Goal: Information Seeking & Learning: Learn about a topic

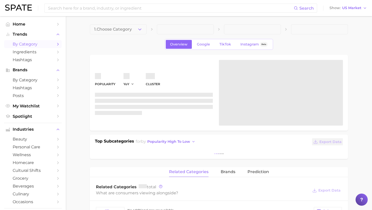
click at [32, 43] on span "by Category" at bounding box center [33, 44] width 41 height 5
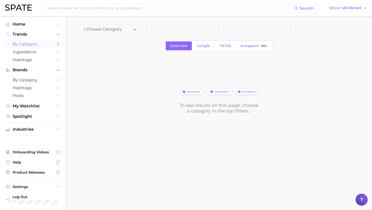
click at [111, 22] on main "1. Choose Category Overview Google TikTok Instagram Beta To see results on this…" at bounding box center [219, 77] width 306 height 123
click at [112, 31] on span "1. Choose Category" at bounding box center [103, 29] width 38 height 5
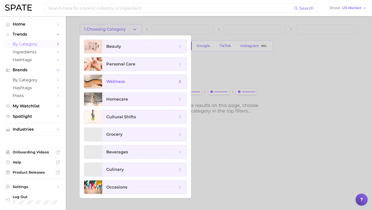
click at [127, 81] on span "wellness" at bounding box center [141, 82] width 71 height 6
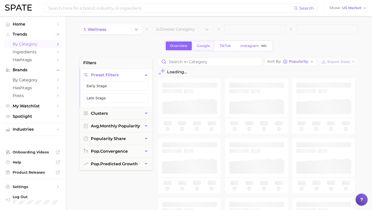
click at [202, 47] on span "Google" at bounding box center [203, 46] width 13 height 4
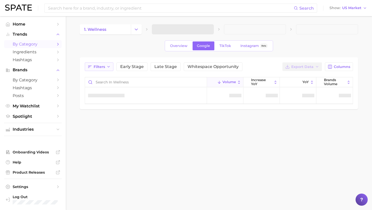
click at [101, 65] on span "Filters" at bounding box center [99, 67] width 11 height 4
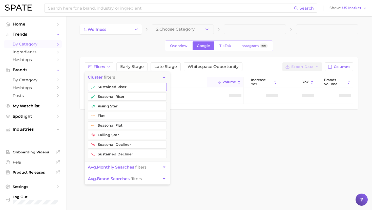
click at [107, 86] on button "sustained riser" at bounding box center [127, 87] width 79 height 8
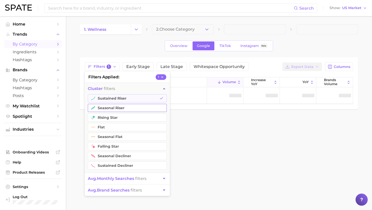
click at [107, 105] on button "seasonal riser" at bounding box center [127, 108] width 79 height 8
click at [297, 86] on button "YoY" at bounding box center [298, 82] width 36 height 10
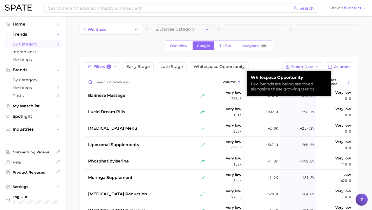
click at [266, 56] on div "1. wellness 2. Choose Category Overview Google TikTok Instagram Beta Filters 2 …" at bounding box center [219, 158] width 278 height 268
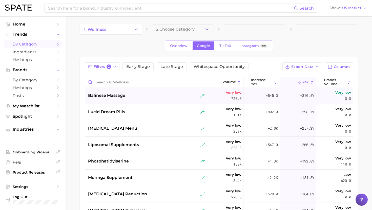
click at [135, 96] on div "balinese massage" at bounding box center [146, 96] width 117 height 6
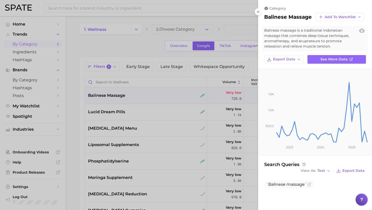
click at [135, 96] on div at bounding box center [186, 105] width 372 height 210
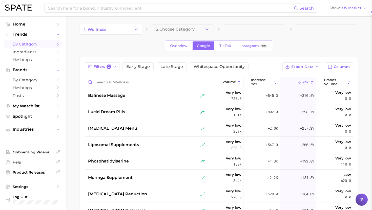
click at [130, 111] on div "lucid dream pills" at bounding box center [146, 112] width 117 height 6
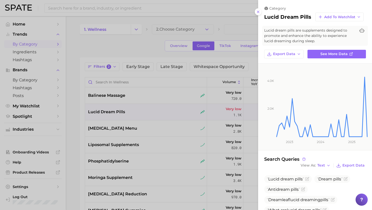
click at [132, 108] on div at bounding box center [186, 105] width 372 height 210
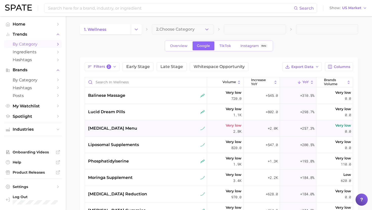
click at [134, 131] on div "dopamine menu" at bounding box center [146, 129] width 117 height 6
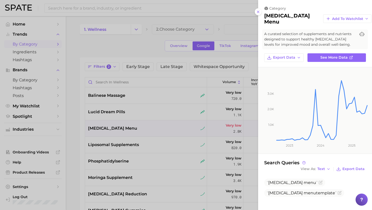
click at [134, 131] on div at bounding box center [186, 105] width 372 height 210
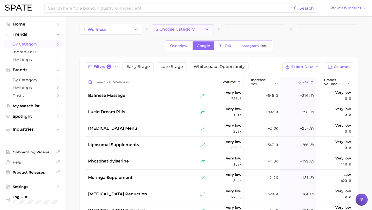
click at [156, 32] on button "2. Choose Category" at bounding box center [183, 29] width 62 height 10
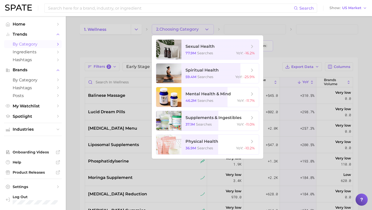
click at [168, 27] on div at bounding box center [186, 105] width 372 height 210
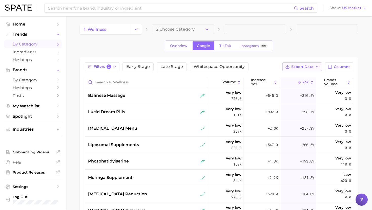
click at [296, 66] on span "Export Data" at bounding box center [302, 67] width 22 height 4
click at [292, 74] on span "Card Data CSV" at bounding box center [288, 76] width 27 height 4
click at [161, 101] on div "balinese massage" at bounding box center [146, 96] width 122 height 16
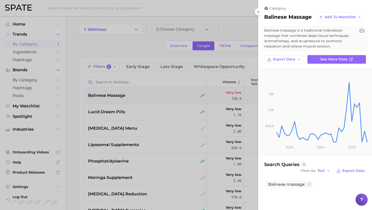
click at [161, 96] on div at bounding box center [186, 105] width 372 height 210
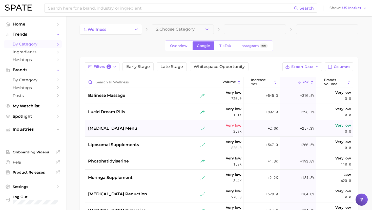
click at [124, 132] on div "dopamine menu" at bounding box center [146, 128] width 122 height 16
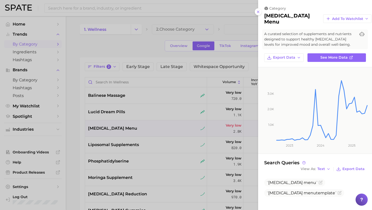
click at [124, 142] on div at bounding box center [186, 105] width 372 height 210
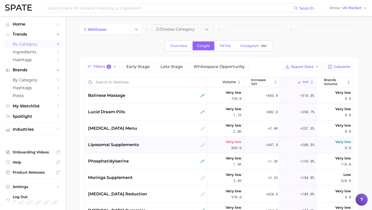
click at [120, 151] on div "liposomal supplements" at bounding box center [146, 145] width 122 height 16
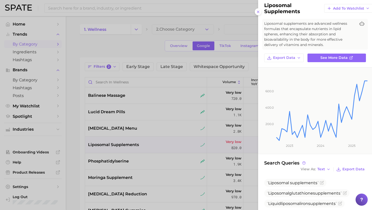
scroll to position [20, 0]
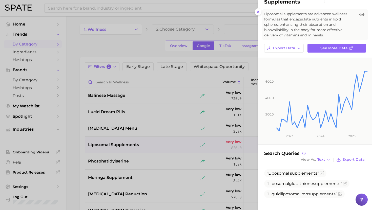
click at [149, 148] on div at bounding box center [186, 105] width 372 height 210
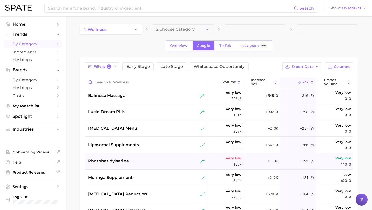
click at [123, 161] on span "phosphatidylserine" at bounding box center [108, 161] width 41 height 6
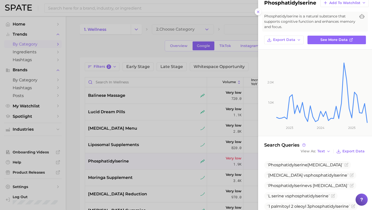
scroll to position [17, 0]
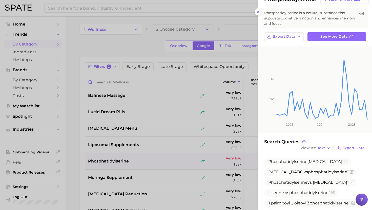
click at [139, 140] on div at bounding box center [186, 105] width 372 height 210
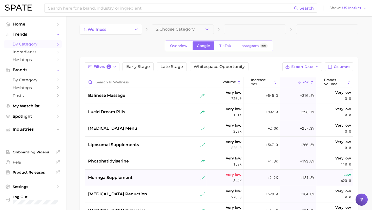
click at [136, 176] on div "moringa supplement" at bounding box center [146, 178] width 117 height 6
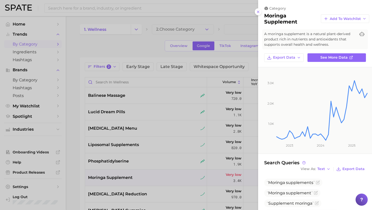
click at [136, 176] on div at bounding box center [186, 105] width 372 height 210
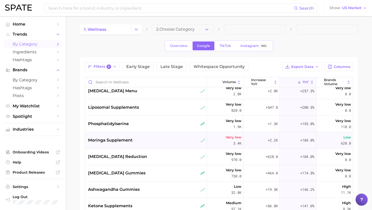
scroll to position [43, 0]
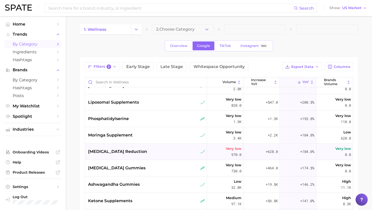
click at [139, 151] on div "cortisol reduction" at bounding box center [146, 152] width 117 height 6
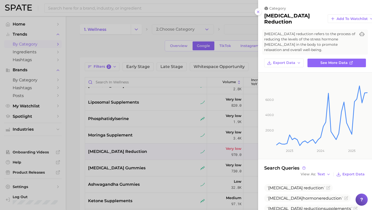
click at [139, 151] on div at bounding box center [186, 105] width 372 height 210
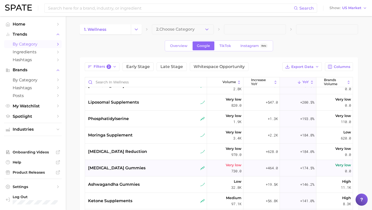
click at [136, 170] on div "nitric oxide gummies" at bounding box center [146, 168] width 117 height 6
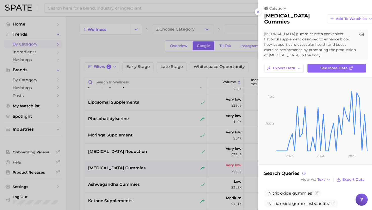
click at [136, 170] on div at bounding box center [186, 105] width 372 height 210
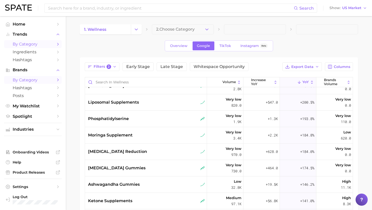
click at [33, 81] on span "by Category" at bounding box center [33, 80] width 41 height 5
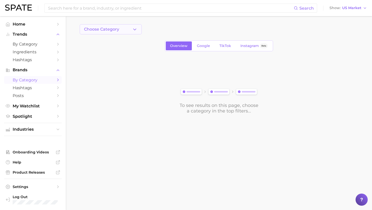
click at [124, 32] on button "Choose Category" at bounding box center [111, 29] width 62 height 10
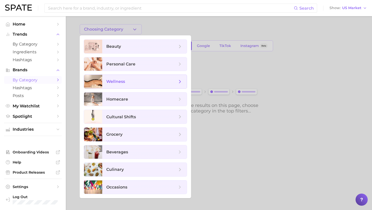
click at [134, 80] on span "wellness" at bounding box center [141, 82] width 71 height 6
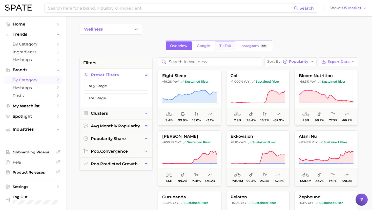
click at [225, 49] on link "TikTok" at bounding box center [225, 46] width 20 height 9
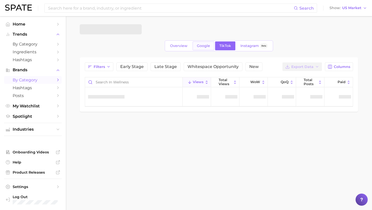
click at [208, 47] on span "Google" at bounding box center [203, 46] width 13 height 4
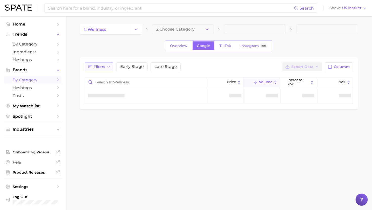
click at [102, 64] on button "Filters" at bounding box center [99, 67] width 29 height 9
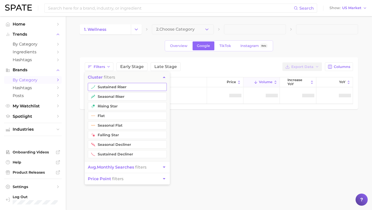
click at [111, 89] on button "sustained riser" at bounding box center [127, 87] width 79 height 8
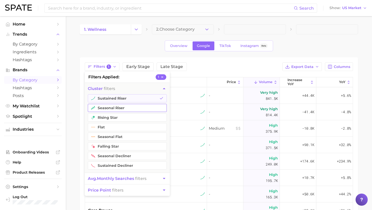
click at [110, 106] on button "seasonal riser" at bounding box center [127, 108] width 79 height 8
click at [333, 80] on button "YoY" at bounding box center [334, 82] width 36 height 10
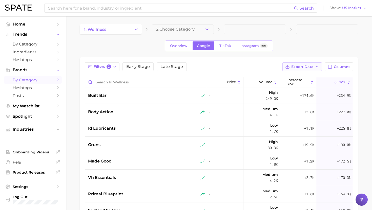
click at [299, 65] on span "Export Data" at bounding box center [302, 67] width 22 height 4
click at [286, 76] on span "Card Data CSV" at bounding box center [288, 76] width 27 height 4
click at [86, 95] on div "built bar" at bounding box center [146, 96] width 122 height 16
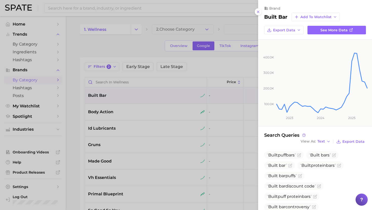
click at [127, 101] on div at bounding box center [186, 105] width 372 height 210
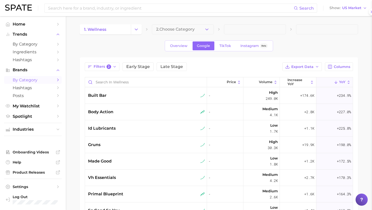
click at [127, 112] on div "body action" at bounding box center [146, 112] width 117 height 6
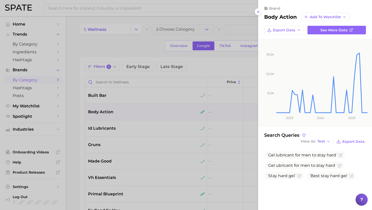
click at [127, 111] on div at bounding box center [186, 105] width 372 height 210
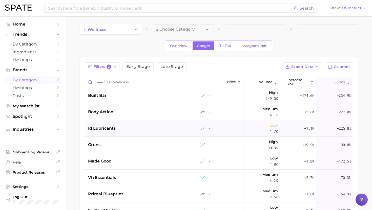
click at [128, 129] on div "id lubricants" at bounding box center [146, 129] width 117 height 6
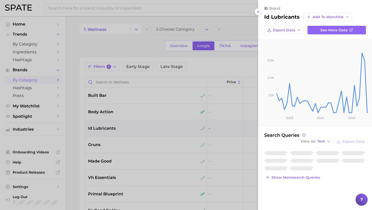
click at [129, 129] on div at bounding box center [186, 105] width 372 height 210
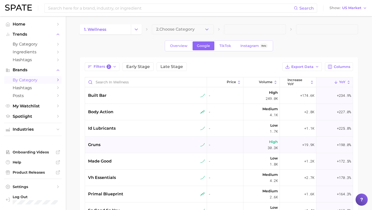
click at [128, 140] on div "gruns" at bounding box center [146, 145] width 122 height 16
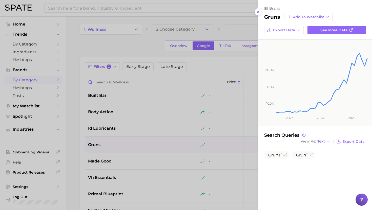
click at [128, 140] on div at bounding box center [186, 105] width 372 height 210
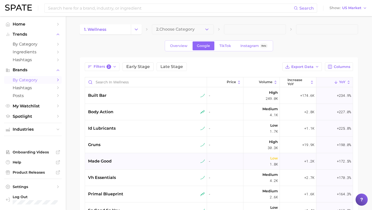
click at [129, 159] on div "made good" at bounding box center [146, 161] width 117 height 6
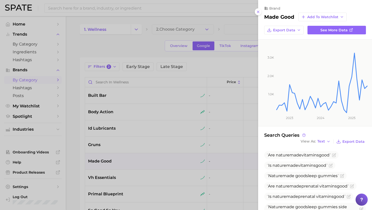
click at [130, 158] on div at bounding box center [186, 105] width 372 height 210
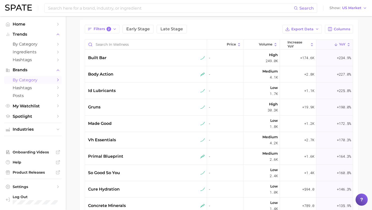
scroll to position [41, 0]
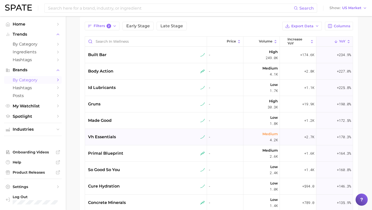
click at [132, 133] on div "vh essentials" at bounding box center [146, 137] width 122 height 16
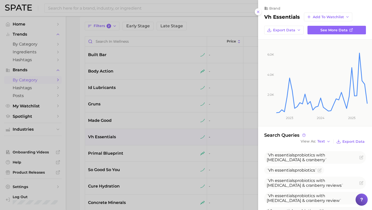
click at [132, 135] on div at bounding box center [186, 105] width 372 height 210
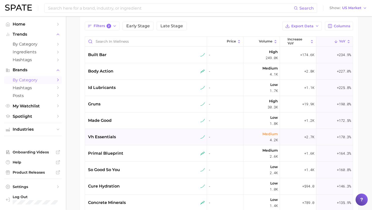
click at [133, 135] on div "vh essentials" at bounding box center [146, 137] width 117 height 6
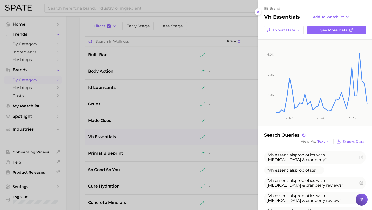
click at [291, 15] on h2 "vh essentials" at bounding box center [282, 17] width 36 height 6
copy div "vh essentials Add to Watchlist Export Data See more data"
click at [114, 145] on div at bounding box center [186, 105] width 372 height 210
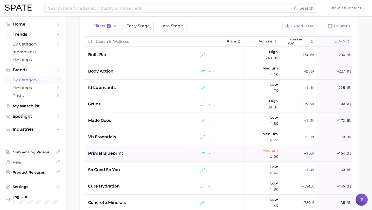
click at [114, 154] on span "primal blueprint" at bounding box center [105, 154] width 35 height 6
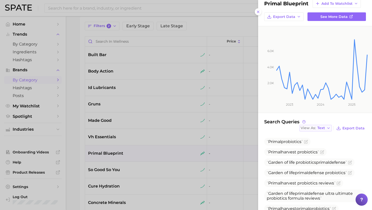
scroll to position [0, 0]
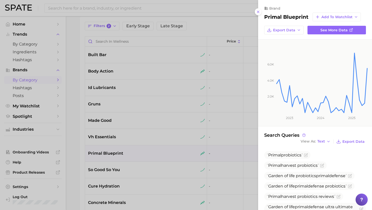
click at [280, 17] on h2 "primal blueprint" at bounding box center [286, 17] width 44 height 6
copy h2 "primal"
click at [280, 17] on h2 "primal blueprint" at bounding box center [286, 17] width 44 height 6
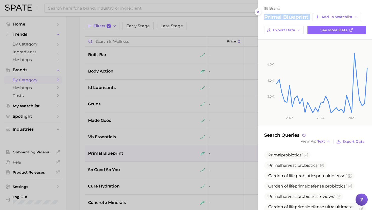
click at [280, 17] on h2 "primal blueprint" at bounding box center [286, 17] width 44 height 6
click at [129, 169] on div at bounding box center [186, 105] width 372 height 210
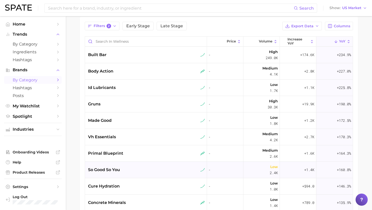
click at [116, 172] on span "so good so you" at bounding box center [104, 170] width 32 height 6
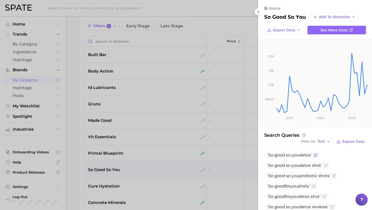
click at [276, 155] on span "good" at bounding box center [279, 155] width 11 height 5
copy span "So good so you detox"
click at [109, 190] on div at bounding box center [186, 105] width 372 height 210
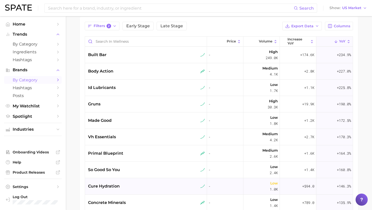
click at [112, 187] on span "cure hydration" at bounding box center [104, 187] width 32 height 6
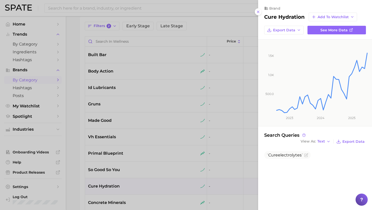
click at [144, 174] on div at bounding box center [186, 105] width 372 height 210
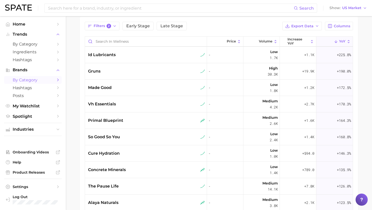
scroll to position [37, 0]
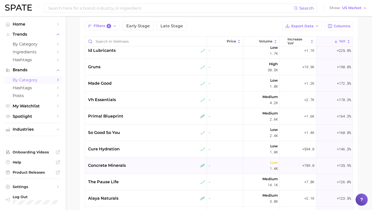
click at [141, 167] on div "concrete minerals" at bounding box center [146, 166] width 117 height 6
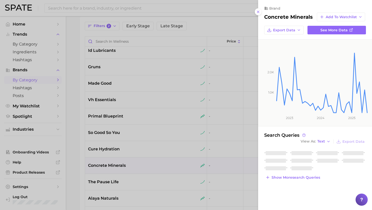
click at [140, 164] on div at bounding box center [186, 105] width 372 height 210
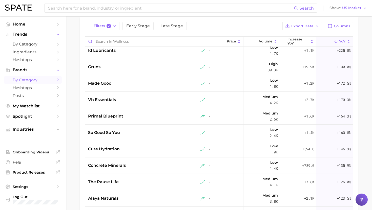
click at [141, 143] on div "cure hydration" at bounding box center [146, 149] width 122 height 16
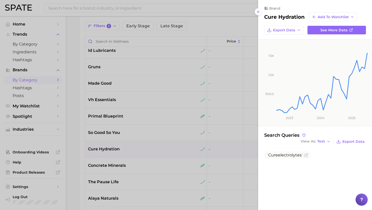
click at [278, 14] on h2 "cure hydration" at bounding box center [284, 17] width 41 height 6
copy div "cure hydration Add to Watchlist Export Data See more data"
click at [114, 158] on div at bounding box center [186, 105] width 372 height 210
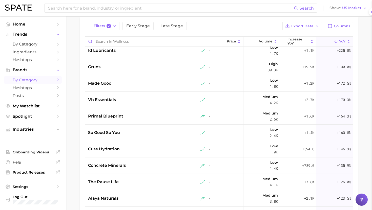
click at [113, 169] on span "concrete minerals" at bounding box center [107, 166] width 38 height 6
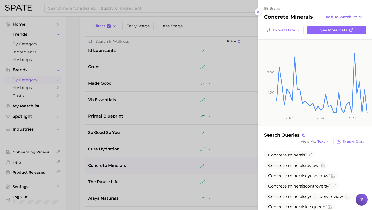
click at [286, 155] on span "Concrete" at bounding box center [277, 155] width 19 height 5
copy span "Concrete minerals"
click at [143, 162] on div at bounding box center [186, 105] width 372 height 210
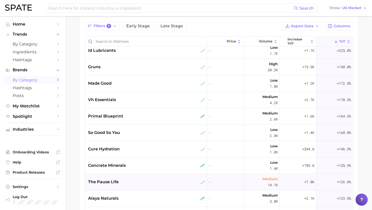
click at [135, 184] on div "the pause life" at bounding box center [146, 182] width 117 height 6
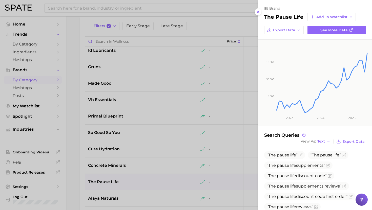
click at [277, 16] on h2 "the pause life" at bounding box center [283, 17] width 39 height 6
copy div "the pause life Add to Watchlist Export Data See more data"
click at [29, 73] on div at bounding box center [186, 105] width 372 height 210
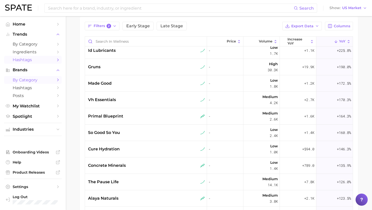
click at [29, 56] on link "Hashtags" at bounding box center [33, 60] width 58 height 8
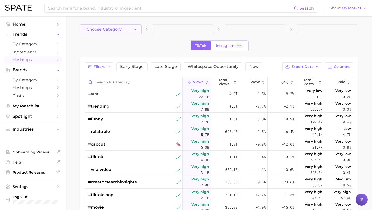
click at [106, 29] on span "1. Choose Category" at bounding box center [103, 29] width 38 height 5
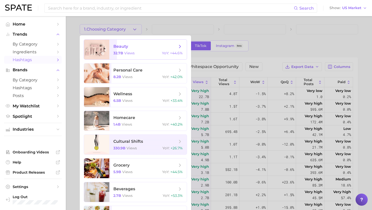
click at [112, 47] on span "beauty 32.7b views YoY : +44.6%" at bounding box center [147, 50] width 77 height 20
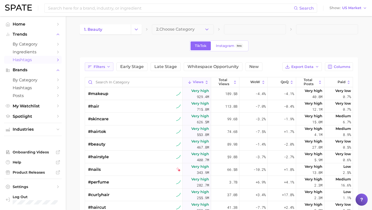
click at [109, 66] on polyline "button" at bounding box center [109, 66] width 2 height 1
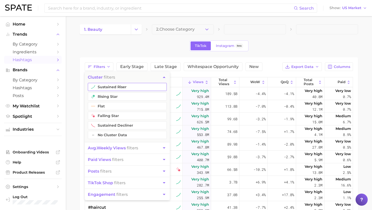
click at [109, 88] on button "sustained riser" at bounding box center [127, 87] width 79 height 8
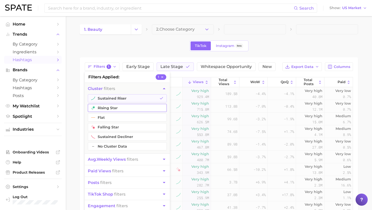
click at [109, 105] on button "rising star" at bounding box center [127, 108] width 79 height 8
click at [116, 163] on button "avg. weekly views filters" at bounding box center [127, 159] width 85 height 11
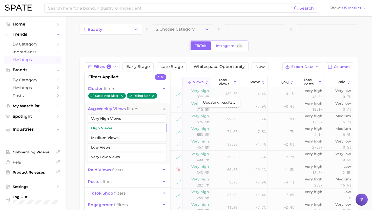
drag, startPoint x: 116, startPoint y: 121, endPoint x: 116, endPoint y: 128, distance: 6.8
click at [116, 121] on button "Very High Views" at bounding box center [127, 119] width 79 height 8
click at [116, 131] on button "High Views" at bounding box center [127, 128] width 79 height 8
click at [116, 137] on button "Medium Views" at bounding box center [127, 138] width 79 height 8
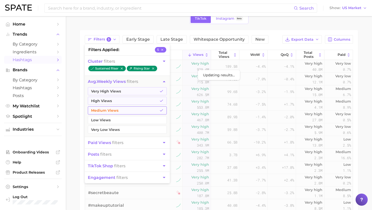
scroll to position [32, 0]
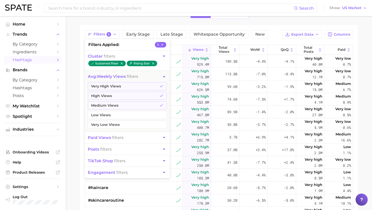
click at [111, 151] on span "posts filters" at bounding box center [100, 149] width 24 height 5
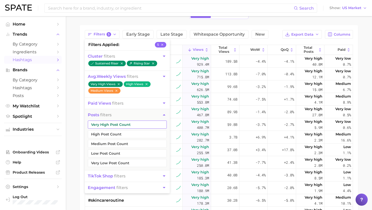
click at [110, 125] on button "Very High Post Count" at bounding box center [127, 125] width 79 height 8
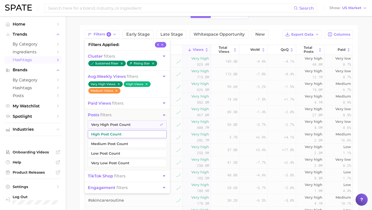
click at [109, 136] on button "High Post Count" at bounding box center [127, 134] width 79 height 8
click at [109, 145] on button "Medium Post Count" at bounding box center [127, 144] width 79 height 8
click at [273, 30] on div "Filters 8 filters applied 8 cluster filters sustained riser rising star avg. we…" at bounding box center [219, 142] width 278 height 235
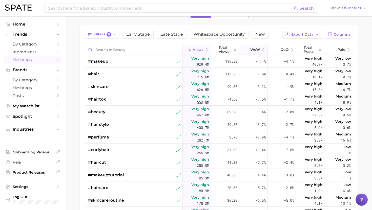
click at [257, 48] on span "WoW" at bounding box center [255, 50] width 10 height 4
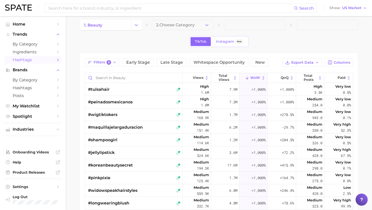
scroll to position [4, 0]
click at [306, 62] on span "Export Data" at bounding box center [302, 63] width 22 height 4
click at [282, 72] on span "Table Data CSV" at bounding box center [289, 72] width 28 height 4
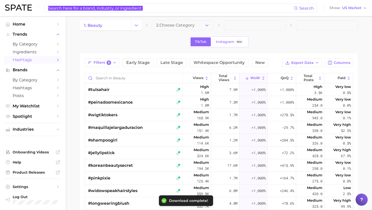
click at [254, 13] on div "Search Show US Market" at bounding box center [186, 8] width 362 height 16
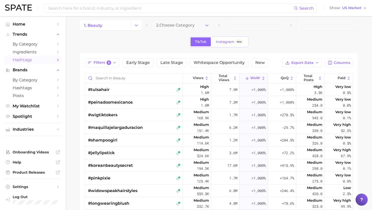
click at [260, 48] on div "1. beauty 2. Choose Category TikTok Instagram Beta Filters 8 Early Stage Late S…" at bounding box center [219, 154] width 278 height 268
click at [198, 72] on div "Filters 8 Early Stage Late Stage Whitespace Opportunity New Export Data Columns…" at bounding box center [219, 170] width 268 height 225
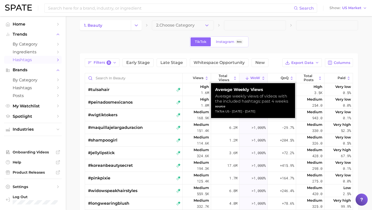
click at [226, 111] on div "TikTok US - Sep 7, 2025 - Aug 10, 2025" at bounding box center [253, 111] width 76 height 5
copy div "TikTok US - Sep 7, 2025 - Aug 10, 2025"
click at [222, 114] on div "Average Weekly Views Average weekly views of videos with the included hashtags:…" at bounding box center [253, 100] width 84 height 35
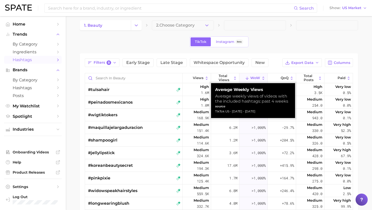
click at [222, 114] on div "Average Weekly Views Average weekly views of videos with the included hashtags:…" at bounding box center [253, 100] width 84 height 35
click at [222, 113] on div "TikTok US - Sep 7, 2025 - Aug 10, 2025" at bounding box center [253, 111] width 76 height 5
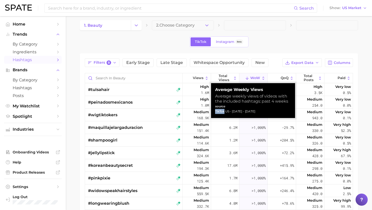
copy div "TikTok US - Sep 7, 2025 - Aug 10, 2025"
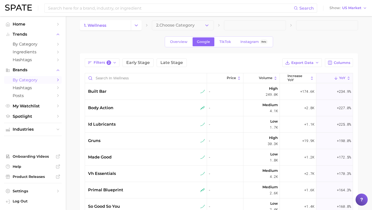
scroll to position [41, 0]
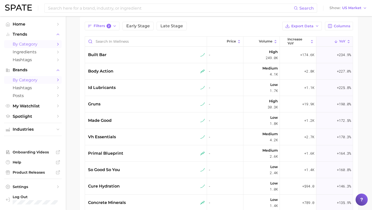
click at [26, 45] on span "by Category" at bounding box center [33, 44] width 41 height 5
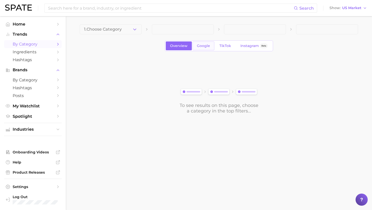
click at [208, 46] on span "Google" at bounding box center [203, 46] width 13 height 4
click at [130, 23] on main "1. Choose Category Overview Google TikTok Instagram Beta To see results on this…" at bounding box center [219, 77] width 306 height 123
click at [130, 29] on button "1. Choose Category" at bounding box center [111, 29] width 62 height 10
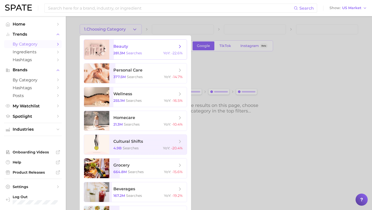
click at [128, 43] on span "beauty 281.3m searches YoY : -22.6%" at bounding box center [147, 50] width 77 height 20
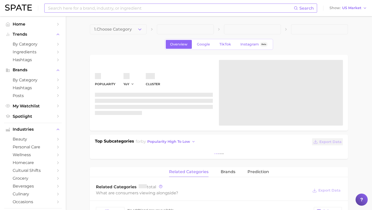
click at [213, 7] on input at bounding box center [171, 8] width 246 height 9
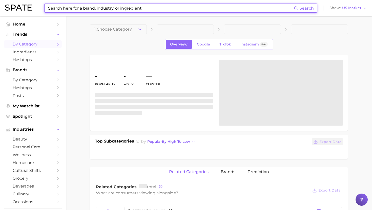
click at [42, 46] on span "by Category" at bounding box center [33, 44] width 41 height 5
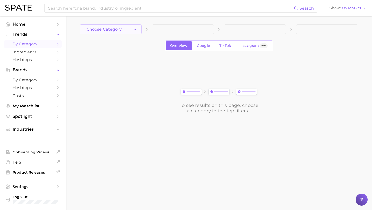
click at [117, 27] on span "1. Choose Category" at bounding box center [103, 29] width 38 height 5
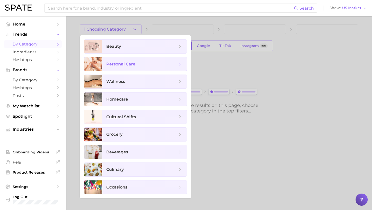
click at [135, 68] on span "personal care" at bounding box center [144, 64] width 85 height 14
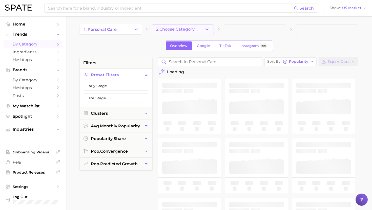
click at [170, 31] on span "2. Choose Category" at bounding box center [175, 29] width 38 height 5
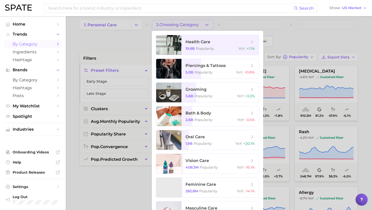
scroll to position [5, 0]
click at [206, 114] on span "bath & body" at bounding box center [199, 113] width 26 height 5
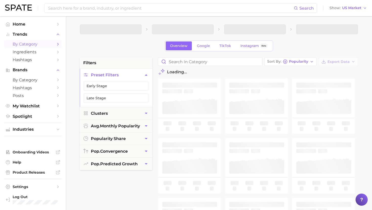
click at [243, 27] on span at bounding box center [255, 29] width 62 height 10
click at [248, 28] on span at bounding box center [255, 29] width 62 height 10
click at [250, 31] on span at bounding box center [255, 29] width 62 height 10
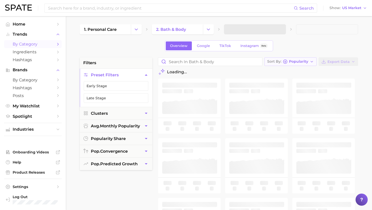
click at [294, 59] on button "Sort By Popularity" at bounding box center [291, 61] width 52 height 9
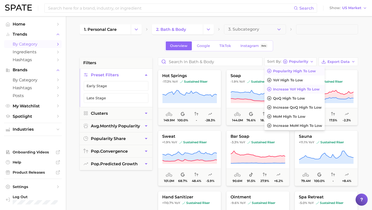
click at [281, 89] on span "Increase YoY high to low" at bounding box center [296, 89] width 47 height 4
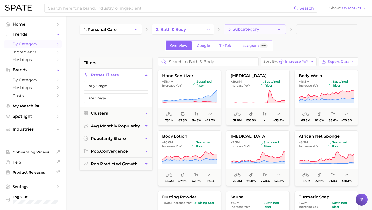
click at [250, 29] on span "3. Subcategory" at bounding box center [243, 29] width 31 height 5
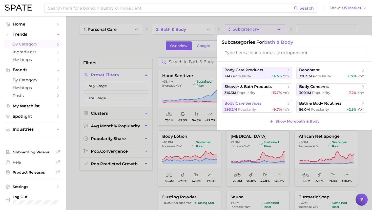
click at [260, 105] on span "body care services" at bounding box center [243, 103] width 37 height 5
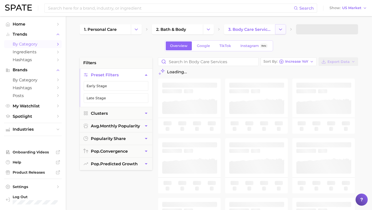
click at [279, 28] on icon "Change Category" at bounding box center [280, 29] width 5 height 5
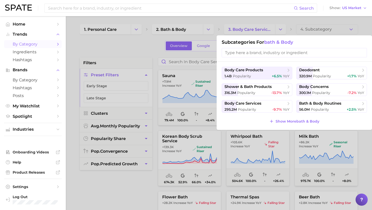
click at [279, 27] on div at bounding box center [186, 105] width 372 height 210
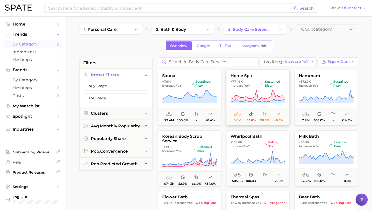
click at [268, 88] on button "home spa +774.9k Increase YoY sustained riser 3.0m 63.6% 58.8% +6.5%" at bounding box center [257, 98] width 63 height 56
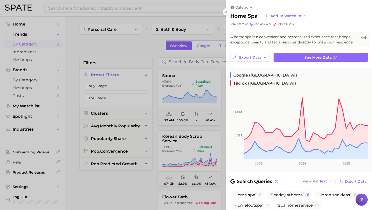
scroll to position [82, 0]
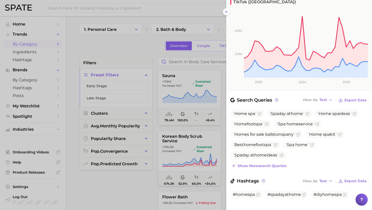
click at [204, 136] on div at bounding box center [186, 105] width 372 height 210
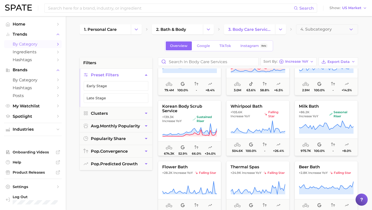
scroll to position [0, 0]
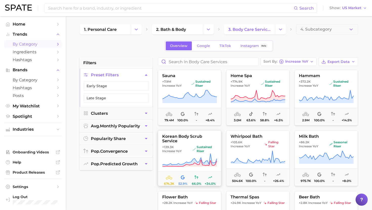
click at [202, 144] on button "korean body scrub service +139.3k Increase YoY sustained riser 674.3k 52.9% 66.…" at bounding box center [189, 159] width 63 height 56
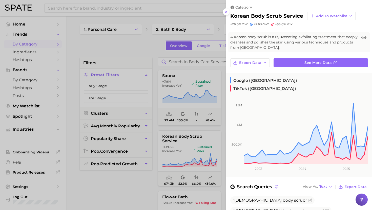
click at [201, 156] on div at bounding box center [186, 105] width 372 height 210
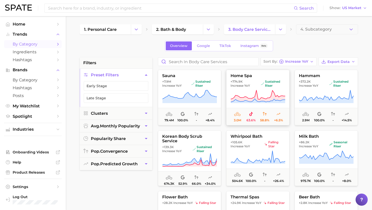
click at [263, 88] on span "sustained riser" at bounding box center [273, 84] width 24 height 8
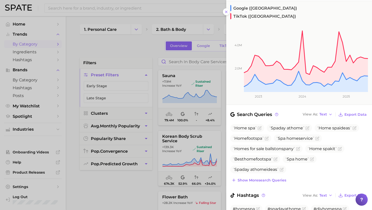
scroll to position [82, 0]
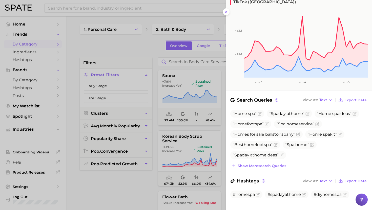
click at [195, 120] on div at bounding box center [186, 105] width 372 height 210
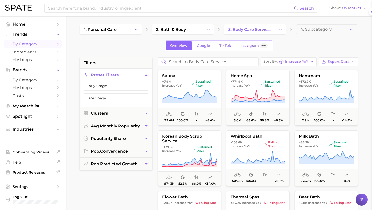
scroll to position [0, 0]
click at [296, 62] on span "Increase YoY" at bounding box center [296, 61] width 23 height 3
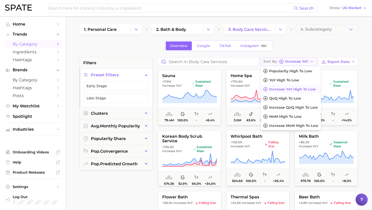
click at [290, 60] on span "Increase YoY" at bounding box center [296, 61] width 23 height 3
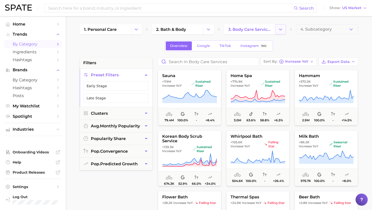
click at [278, 32] on button "Change Category" at bounding box center [280, 29] width 11 height 10
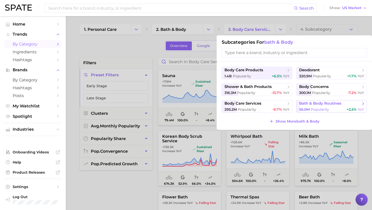
click at [310, 109] on span "56.0m Popularity" at bounding box center [314, 109] width 30 height 5
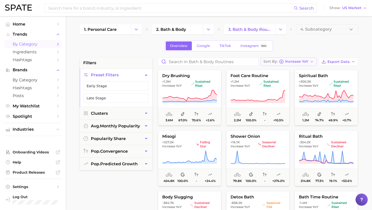
click at [298, 61] on span "Increase YoY" at bounding box center [296, 61] width 23 height 3
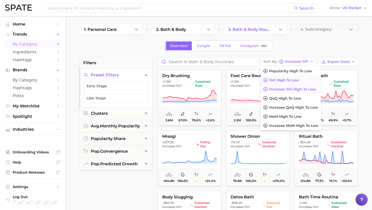
click at [282, 81] on span "YoY high to low" at bounding box center [284, 80] width 30 height 4
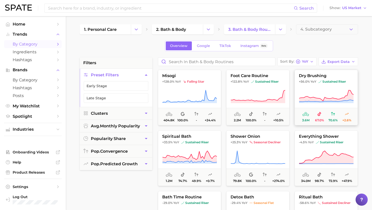
click at [313, 90] on icon at bounding box center [326, 97] width 55 height 14
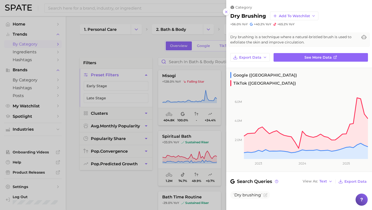
click at [209, 104] on div at bounding box center [186, 105] width 372 height 210
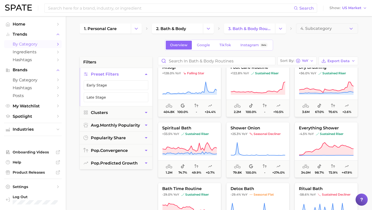
scroll to position [1, 0]
click at [197, 136] on span "sustained riser" at bounding box center [195, 134] width 28 height 4
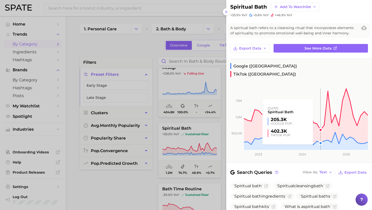
scroll to position [82, 0]
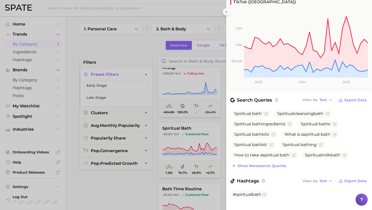
click at [206, 132] on div at bounding box center [186, 105] width 372 height 210
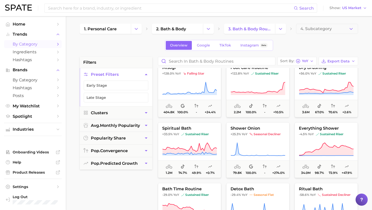
scroll to position [0, 0]
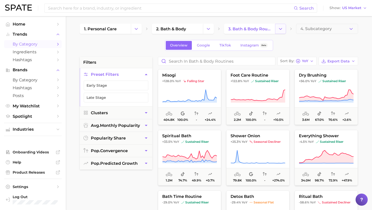
click at [283, 30] on icon "Change Category" at bounding box center [280, 28] width 5 height 5
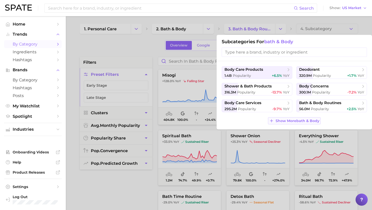
click at [287, 120] on span "Show More bath & body" at bounding box center [298, 121] width 44 height 4
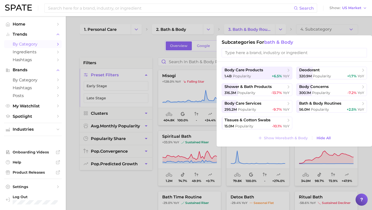
click at [287, 27] on div at bounding box center [186, 105] width 372 height 210
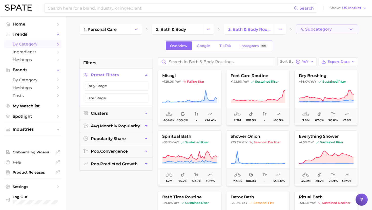
click at [322, 32] on button "4. Subcategory" at bounding box center [327, 29] width 62 height 10
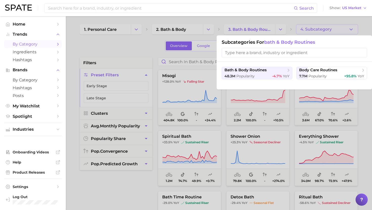
click at [322, 28] on div at bounding box center [186, 105] width 372 height 210
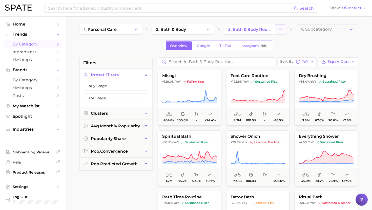
click at [283, 25] on button "Change Category" at bounding box center [280, 29] width 11 height 10
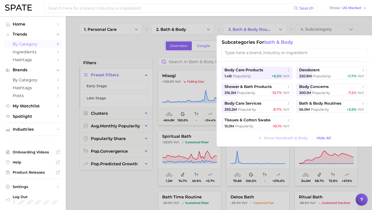
click at [281, 26] on div at bounding box center [186, 105] width 372 height 210
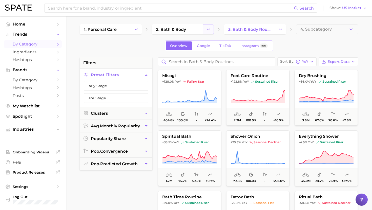
click at [209, 32] on icon "Change Category" at bounding box center [208, 29] width 5 height 5
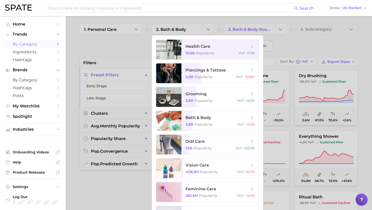
click at [148, 48] on div at bounding box center [186, 105] width 372 height 210
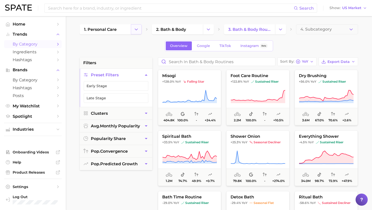
click at [140, 29] on button "Change Category" at bounding box center [136, 29] width 11 height 10
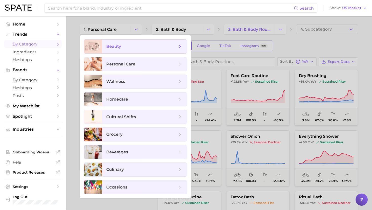
click at [138, 49] on span "beauty" at bounding box center [141, 47] width 71 height 6
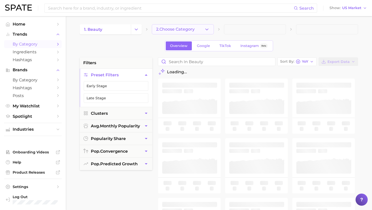
click at [191, 29] on span "2. Choose Category" at bounding box center [175, 29] width 38 height 5
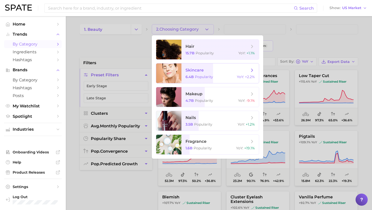
click at [203, 70] on span "skincare" at bounding box center [195, 70] width 18 height 5
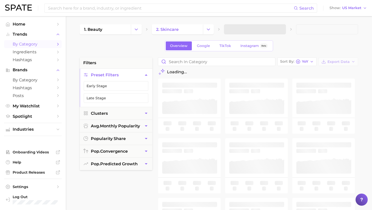
click at [253, 17] on main "1. beauty 2. skincare Overview Google TikTok Instagram Beta filters Preset Filt…" at bounding box center [219, 208] width 306 height 384
click at [254, 31] on span at bounding box center [255, 29] width 62 height 10
click at [231, 28] on span at bounding box center [255, 29] width 62 height 10
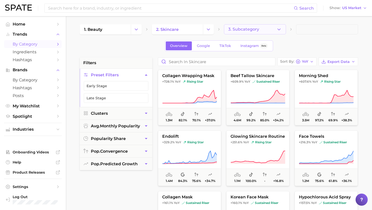
click at [240, 31] on span "3. Subcategory" at bounding box center [243, 29] width 31 height 5
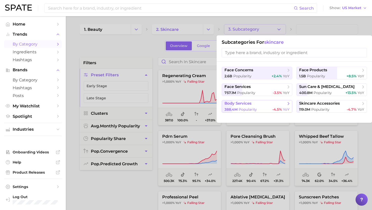
scroll to position [7, 0]
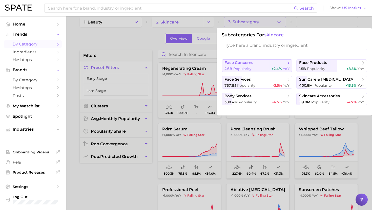
click at [249, 69] on span "Popularity" at bounding box center [242, 69] width 18 height 5
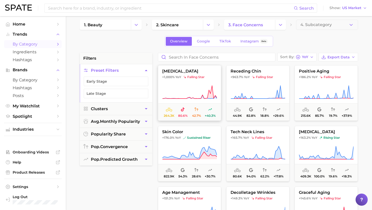
click at [202, 87] on icon at bounding box center [189, 92] width 55 height 14
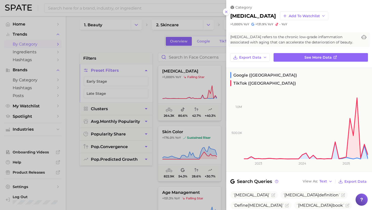
click at [187, 90] on div at bounding box center [186, 105] width 372 height 210
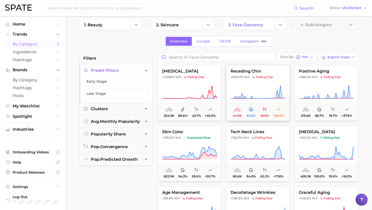
click at [250, 92] on icon at bounding box center [258, 92] width 55 height 14
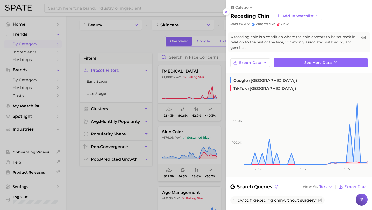
click at [212, 89] on div at bounding box center [186, 105] width 372 height 210
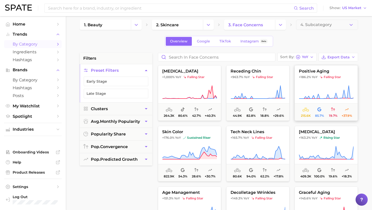
click at [316, 91] on icon at bounding box center [326, 92] width 55 height 14
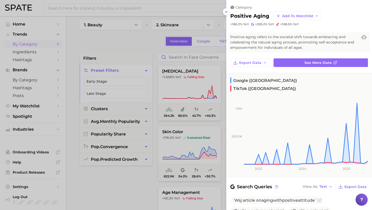
click at [220, 86] on div at bounding box center [186, 105] width 372 height 210
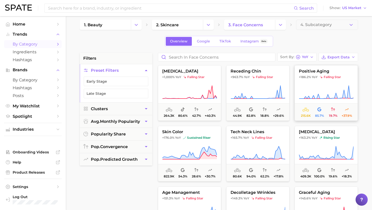
click at [306, 87] on icon at bounding box center [326, 92] width 55 height 14
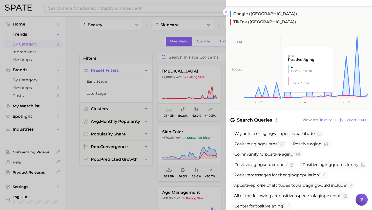
scroll to position [129, 0]
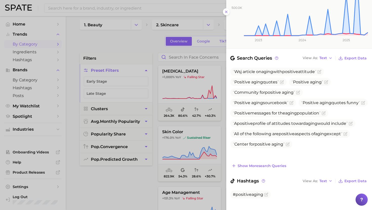
click at [191, 94] on div at bounding box center [186, 105] width 372 height 210
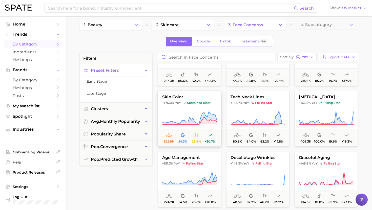
scroll to position [35, 0]
click at [197, 115] on icon at bounding box center [189, 118] width 55 height 14
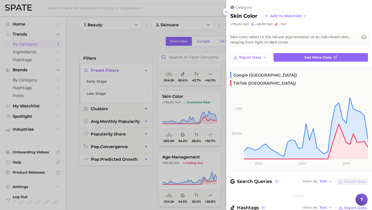
click at [178, 120] on div at bounding box center [186, 105] width 372 height 210
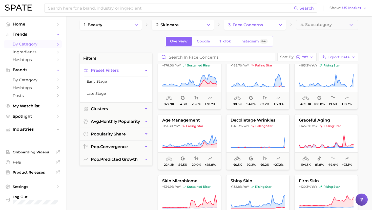
scroll to position [73, 0]
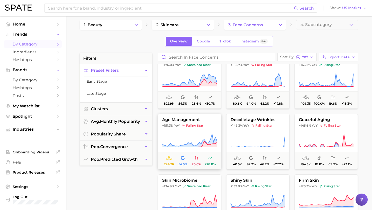
click at [196, 125] on span "falling star" at bounding box center [192, 126] width 21 height 4
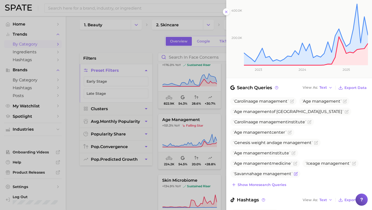
scroll to position [113, 0]
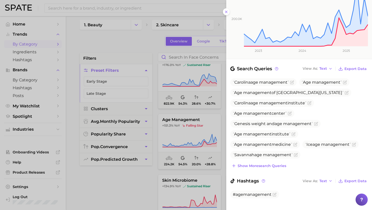
click at [202, 124] on div at bounding box center [186, 105] width 372 height 210
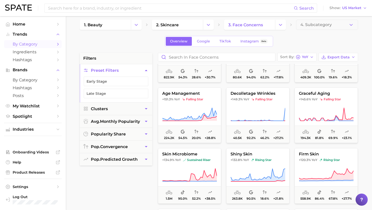
scroll to position [100, 0]
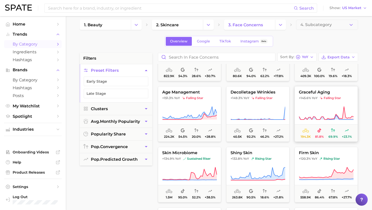
click at [318, 105] on button "graceful aging +145.6% YoY falling star 194.3k 81.8% 69.9% +23.1%" at bounding box center [326, 114] width 63 height 56
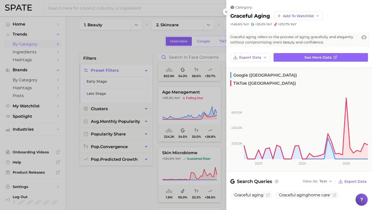
click at [203, 103] on div at bounding box center [186, 105] width 372 height 210
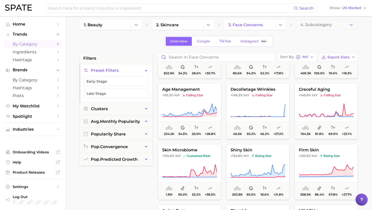
scroll to position [104, 0]
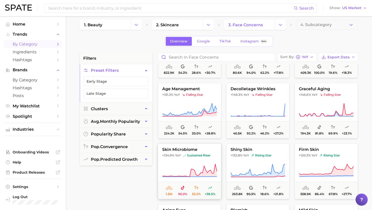
click at [198, 158] on button "skin microbiome +134.9% YoY sustained riser 1.5m 95.0% 52.2% +38.5%" at bounding box center [189, 172] width 63 height 56
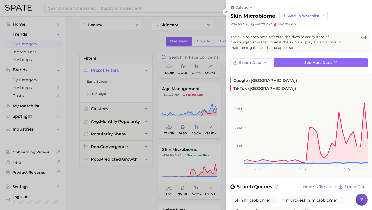
click at [184, 157] on div at bounding box center [186, 105] width 372 height 210
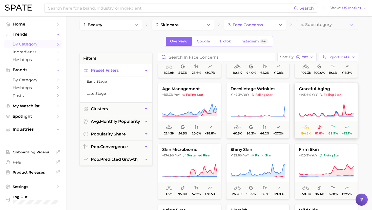
click at [314, 102] on button "graceful aging +145.6% YoY falling star 194.3k 81.8% 69.9% +23.1%" at bounding box center [326, 111] width 63 height 56
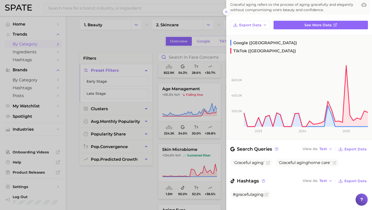
scroll to position [0, 0]
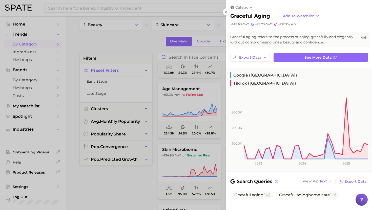
click at [188, 87] on div at bounding box center [186, 105] width 372 height 210
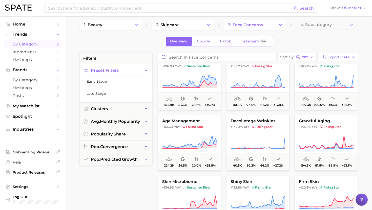
scroll to position [82, 0]
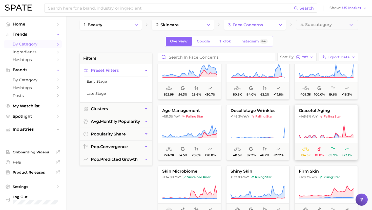
click at [307, 125] on icon at bounding box center [326, 132] width 55 height 14
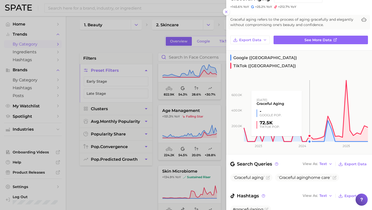
scroll to position [32, 0]
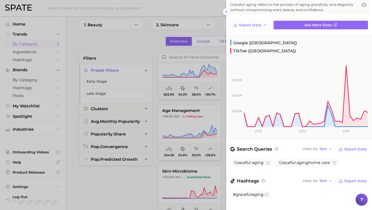
click at [198, 114] on div at bounding box center [186, 105] width 372 height 210
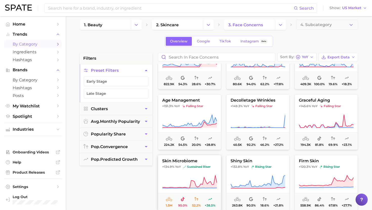
scroll to position [89, 0]
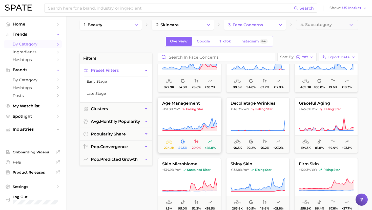
click at [196, 113] on button "age management +151.3% YoY falling star 224.2k 54.5% 20.0% +28.8%" at bounding box center [189, 125] width 63 height 56
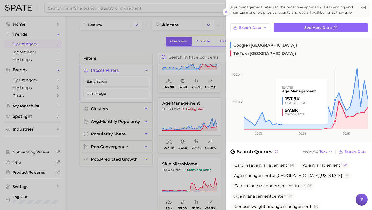
scroll to position [31, 0]
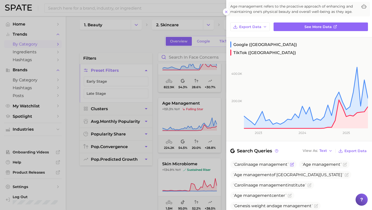
click at [263, 162] on span "management" at bounding box center [273, 164] width 28 height 5
copy span "Carolina age management"
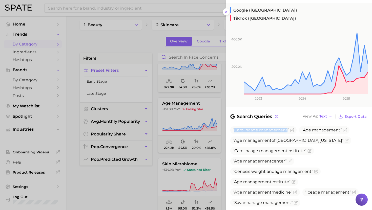
scroll to position [68, 0]
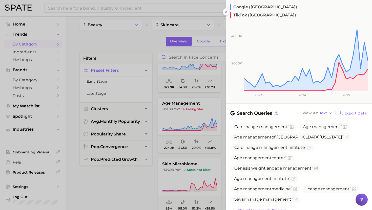
click at [192, 128] on div at bounding box center [186, 105] width 372 height 210
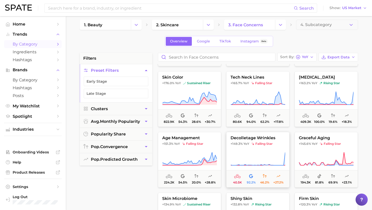
scroll to position [53, 0]
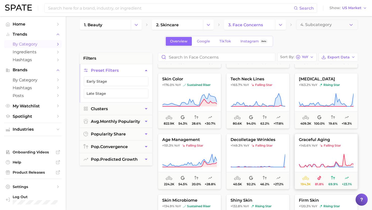
click at [330, 150] on button "graceful aging +145.6% YoY falling star 194.3k 81.8% 69.9% +23.1%" at bounding box center [326, 162] width 63 height 56
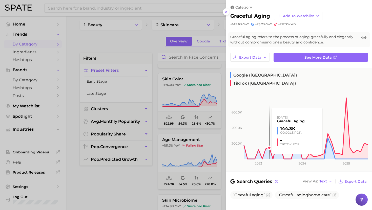
scroll to position [32, 0]
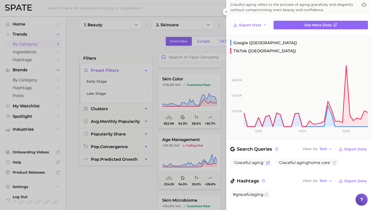
click at [249, 160] on span "Graceful" at bounding box center [242, 162] width 16 height 5
copy span "Graceful aging"
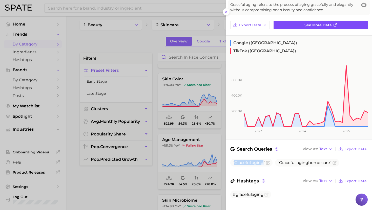
click at [319, 26] on span "See more data" at bounding box center [318, 25] width 27 height 4
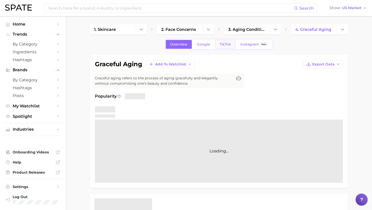
click at [224, 43] on span "TikTok" at bounding box center [225, 44] width 12 height 4
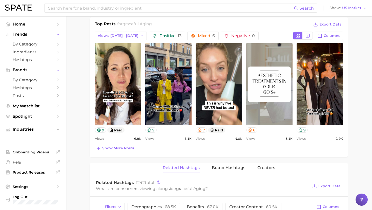
scroll to position [239, 0]
click at [115, 148] on span "Show more posts" at bounding box center [118, 148] width 32 height 4
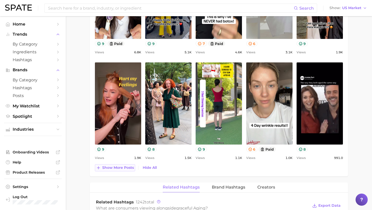
scroll to position [326, 0]
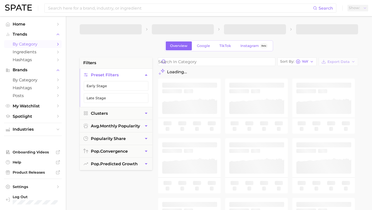
scroll to position [5, 0]
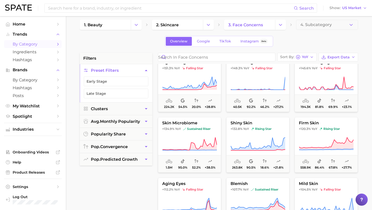
scroll to position [132, 0]
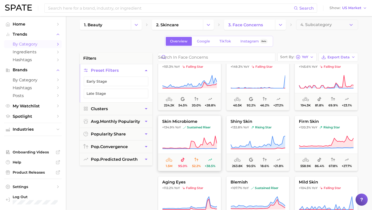
click at [188, 140] on icon at bounding box center [189, 143] width 55 height 14
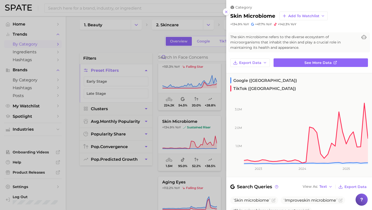
click at [188, 115] on div at bounding box center [186, 105] width 372 height 210
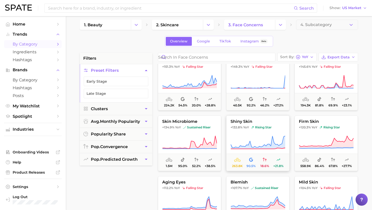
click at [253, 130] on button "shiny skin +132.8% YoY rising star 263.8k 90.5% 18.6% +21.8%" at bounding box center [257, 144] width 63 height 56
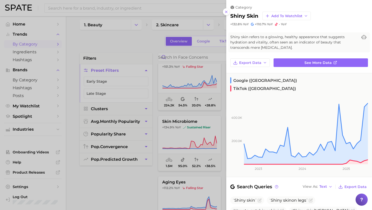
click at [200, 132] on div at bounding box center [186, 105] width 372 height 210
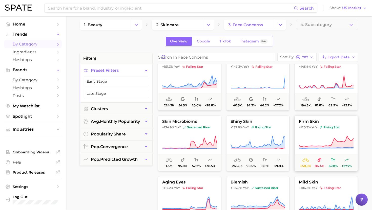
click at [327, 127] on span "rising star" at bounding box center [329, 128] width 21 height 4
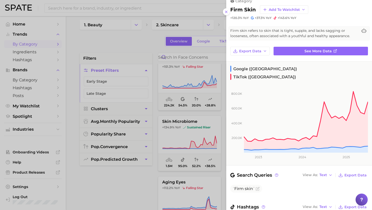
scroll to position [0, 0]
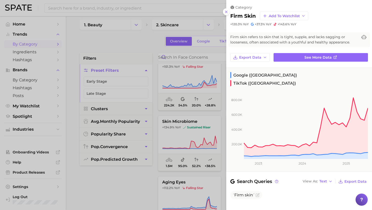
click at [183, 126] on div at bounding box center [186, 105] width 372 height 210
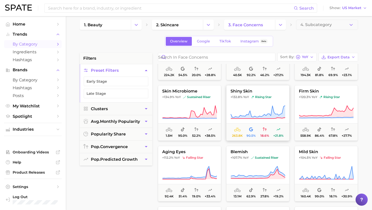
scroll to position [178, 0]
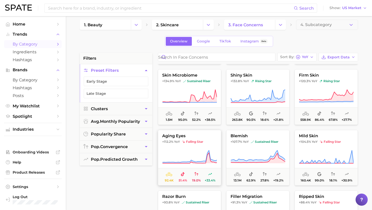
click at [198, 148] on button "aging eyes +112.2% YoY falling star 92.4k 51.4% 19.0% +33.4%" at bounding box center [189, 158] width 63 height 56
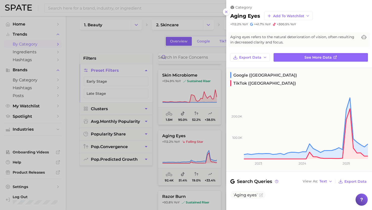
click at [179, 153] on div at bounding box center [186, 105] width 372 height 210
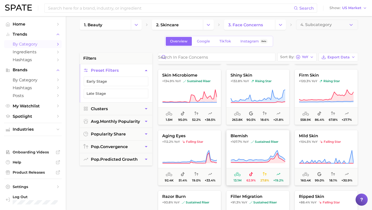
click at [264, 142] on span "sustained riser" at bounding box center [265, 142] width 28 height 4
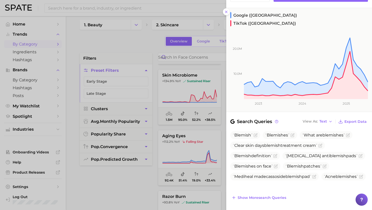
scroll to position [0, 0]
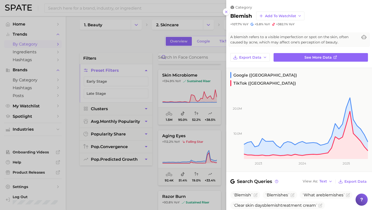
click at [204, 95] on div at bounding box center [186, 105] width 372 height 210
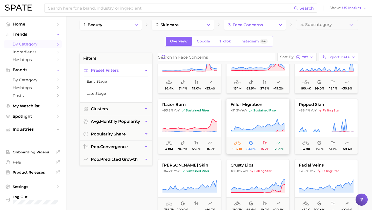
scroll to position [281, 0]
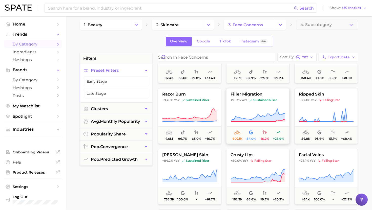
click at [263, 105] on button "filler migration +91.3% YoY sustained riser 907.1k 84.0% 16.2% +28.9%" at bounding box center [257, 116] width 63 height 56
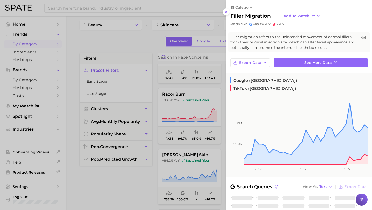
click at [190, 108] on div at bounding box center [186, 105] width 372 height 210
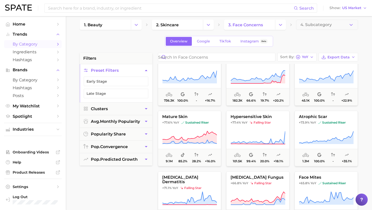
scroll to position [380, 0]
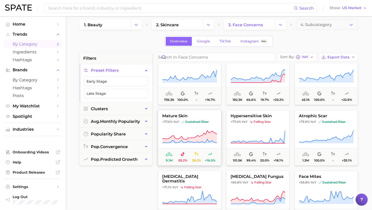
click at [194, 124] on span "sustained riser" at bounding box center [195, 122] width 28 height 4
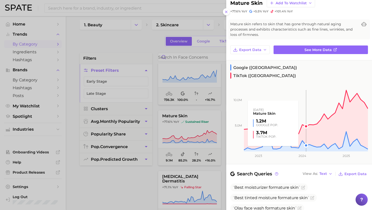
scroll to position [0, 0]
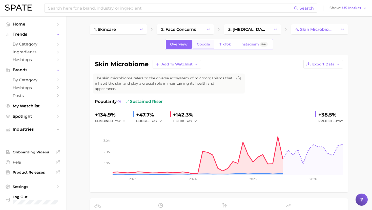
click at [202, 46] on span "Google" at bounding box center [203, 44] width 13 height 4
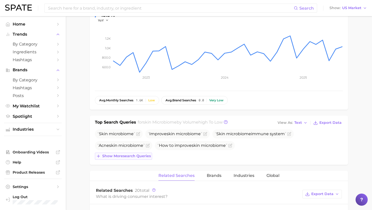
click at [123, 155] on span "Show more search queries" at bounding box center [126, 156] width 49 height 4
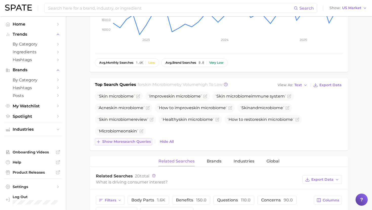
scroll to position [146, 0]
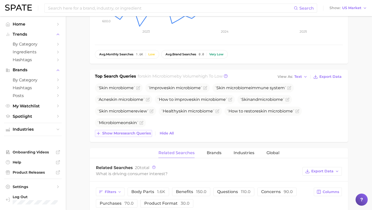
click at [118, 135] on span "Show more search queries" at bounding box center [126, 133] width 49 height 4
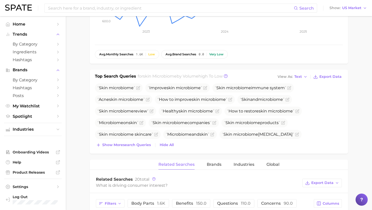
drag, startPoint x: 117, startPoint y: 147, endPoint x: 116, endPoint y: 130, distance: 17.0
click at [117, 147] on span "Show more search queries" at bounding box center [126, 145] width 49 height 4
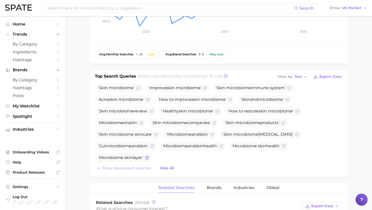
drag, startPoint x: 99, startPoint y: 88, endPoint x: 145, endPoint y: 162, distance: 87.3
click at [145, 162] on ul "Skin microbiome Improve skin microbiome Skin microbiome immune system Acne skin…" at bounding box center [219, 123] width 248 height 79
copy ul "Skin microbiome Improve skin microbiome Skin microbiome immune system Acne skin…"
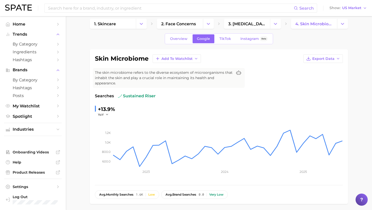
scroll to position [0, 0]
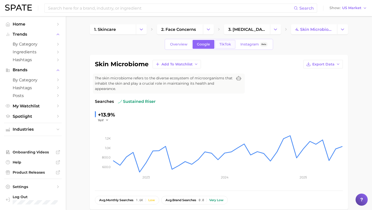
click at [228, 43] on span "TikTok" at bounding box center [225, 44] width 12 height 4
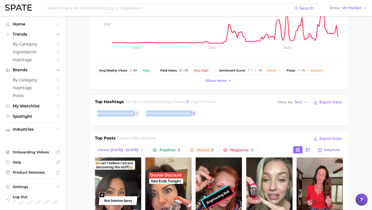
drag, startPoint x: 108, startPoint y: 114, endPoint x: 194, endPoint y: 115, distance: 85.8
click at [194, 115] on ul "# skin microbiome # microbiome [MEDICAL_DATA]" at bounding box center [219, 113] width 248 height 9
copy div "# skin microbiome # microbiome [MEDICAL_DATA]"
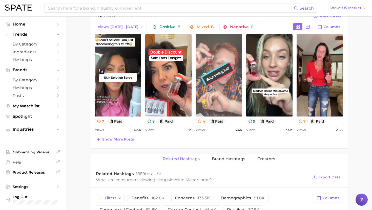
scroll to position [257, 0]
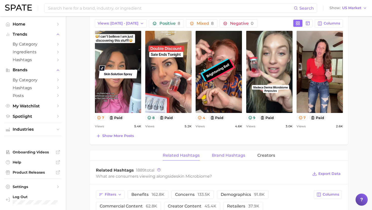
click at [223, 158] on button "Brand Hashtags" at bounding box center [228, 156] width 33 height 10
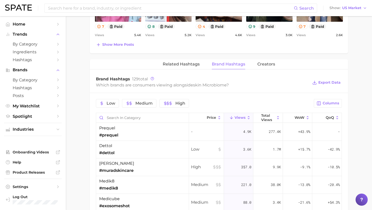
scroll to position [349, 0]
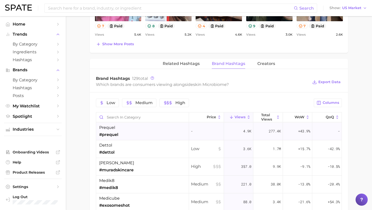
click at [165, 129] on div "prequel #prequel" at bounding box center [142, 132] width 93 height 18
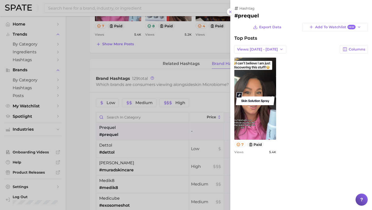
scroll to position [0, 0]
click at [163, 128] on div at bounding box center [186, 105] width 372 height 210
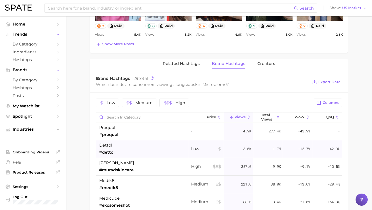
click at [155, 149] on div "dettol #dettol" at bounding box center [142, 149] width 93 height 18
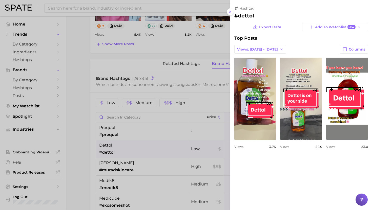
click at [154, 149] on div at bounding box center [186, 105] width 372 height 210
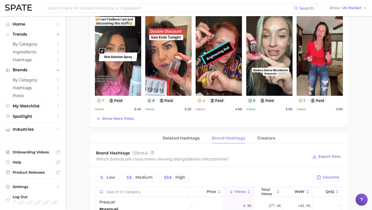
scroll to position [266, 0]
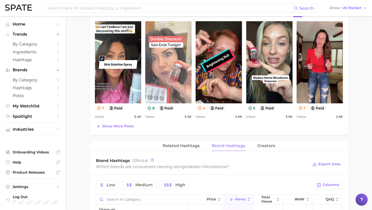
click at [166, 74] on link "view post on TikTok" at bounding box center [168, 62] width 46 height 82
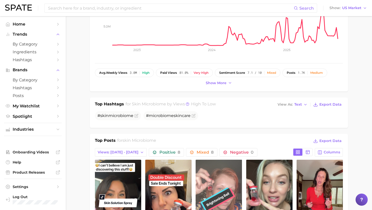
scroll to position [119, 0]
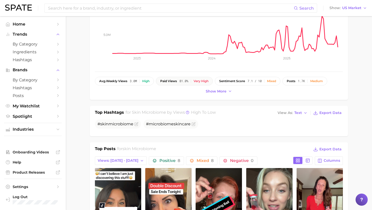
click at [188, 81] on span "81.0%" at bounding box center [183, 81] width 9 height 4
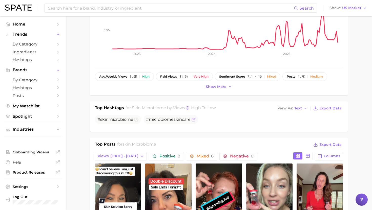
scroll to position [124, 0]
click at [199, 77] on div "Very high" at bounding box center [201, 77] width 15 height 4
click at [214, 86] on span "Show more" at bounding box center [216, 87] width 21 height 4
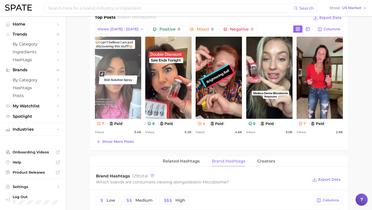
scroll to position [259, 0]
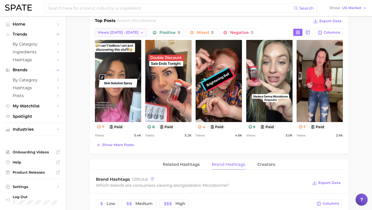
click at [126, 34] on span "Views: [DATE] - [DATE]" at bounding box center [118, 32] width 41 height 4
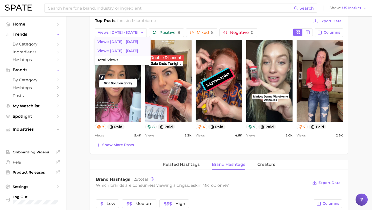
click at [125, 53] on button "Views: Aug 24 - 31" at bounding box center [123, 51] width 56 height 9
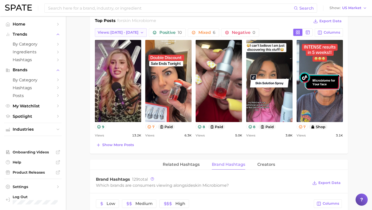
scroll to position [0, 0]
click at [132, 30] on button "Views: Aug 24 - 31" at bounding box center [121, 32] width 52 height 9
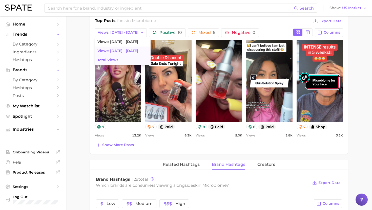
click at [123, 60] on button "Total Views" at bounding box center [123, 60] width 56 height 9
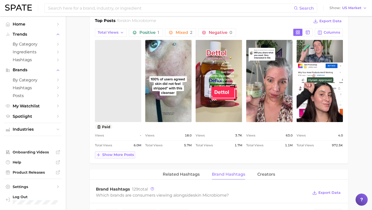
click at [128, 155] on span "Show more posts" at bounding box center [118, 155] width 32 height 4
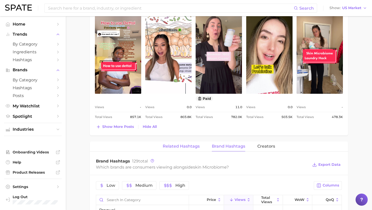
click at [194, 147] on span "Related Hashtags" at bounding box center [181, 146] width 37 height 5
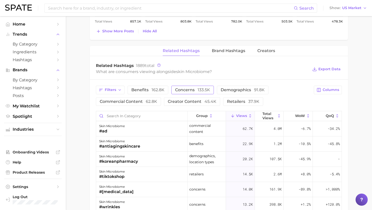
scroll to position [500, 0]
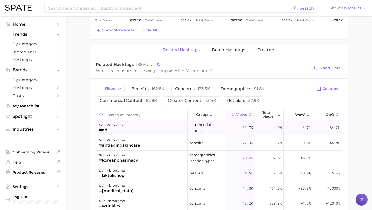
click at [163, 126] on div "skin microbiome #ad" at bounding box center [141, 127] width 91 height 15
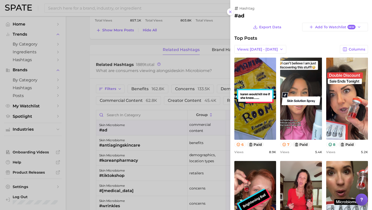
scroll to position [0, 0]
click at [163, 126] on div at bounding box center [186, 105] width 372 height 210
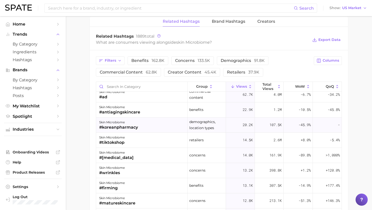
click at [153, 125] on div "skin microbiome #koreanpharmacy" at bounding box center [141, 125] width 91 height 15
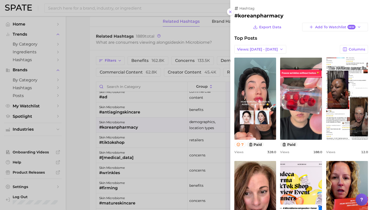
click at [153, 122] on div at bounding box center [186, 105] width 372 height 210
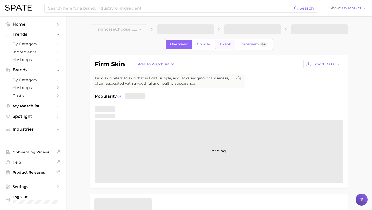
click at [227, 45] on span "TikTok" at bounding box center [225, 44] width 12 height 4
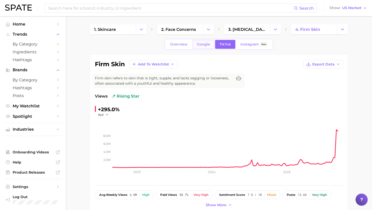
click at [206, 42] on link "Google" at bounding box center [204, 44] width 22 height 9
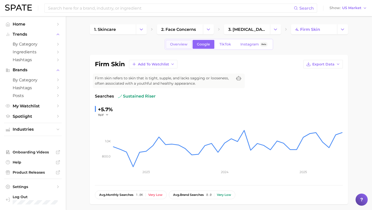
click at [182, 45] on span "Overview" at bounding box center [178, 44] width 17 height 4
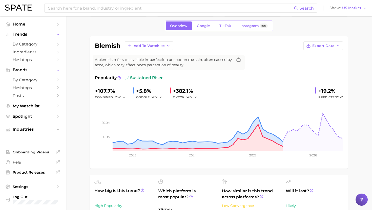
scroll to position [17, 0]
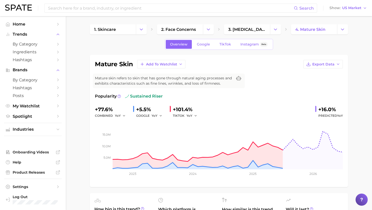
click at [207, 47] on link "Google" at bounding box center [204, 44] width 22 height 9
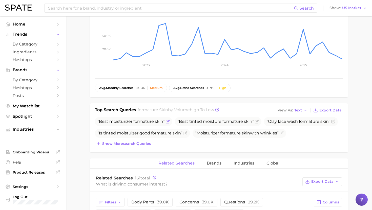
scroll to position [110, 0]
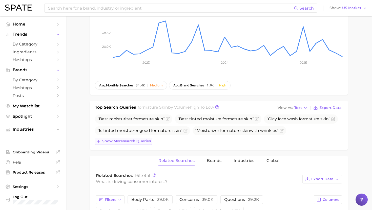
click at [111, 140] on span "Show more search queries" at bounding box center [126, 141] width 49 height 4
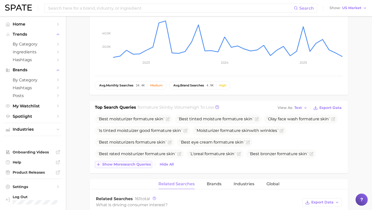
click at [118, 164] on span "Show more search queries" at bounding box center [126, 165] width 49 height 4
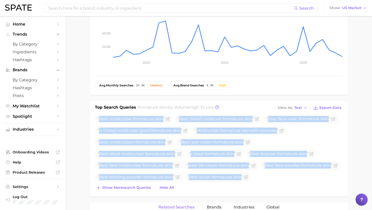
drag, startPoint x: 100, startPoint y: 120, endPoint x: 323, endPoint y: 184, distance: 231.7
click at [323, 184] on div "Best moisturizer for mature skin Best tinted moisture for mature skin Olay face…" at bounding box center [219, 153] width 248 height 77
copy div "Best moisturizer for mature skin Best tinted moisture for mature skin Olay face…"
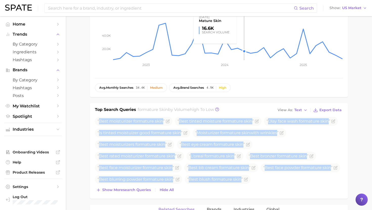
scroll to position [0, 0]
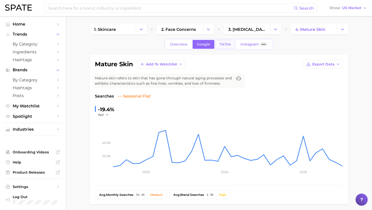
click at [221, 43] on span "TikTok" at bounding box center [225, 44] width 12 height 4
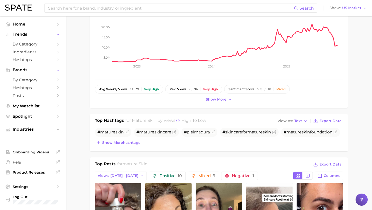
scroll to position [111, 0]
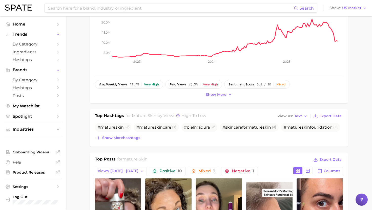
click at [122, 143] on div "Top Hashtags for mature skin by Views high to low View As Text Export Data # ma…" at bounding box center [219, 127] width 258 height 37
click at [122, 139] on span "Show more hashtags" at bounding box center [121, 138] width 38 height 4
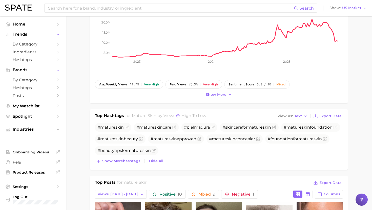
click at [112, 165] on div "Top Hashtags for mature skin by Views high to low View As Text Export Data # ma…" at bounding box center [219, 139] width 258 height 61
click at [112, 161] on span "Show more hashtags" at bounding box center [121, 161] width 38 height 4
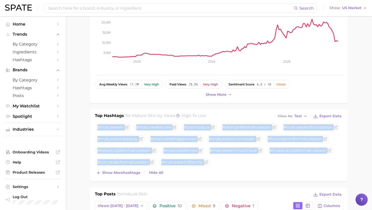
drag, startPoint x: 97, startPoint y: 127, endPoint x: 199, endPoint y: 169, distance: 110.4
click at [199, 169] on div "# mature skin # mature [MEDICAL_DATA] #pielmadura # skin carefor mature skin # …" at bounding box center [219, 150] width 248 height 54
copy div "# mature skin # mature [MEDICAL_DATA] #pielmadura # skin carefor mature skin # …"
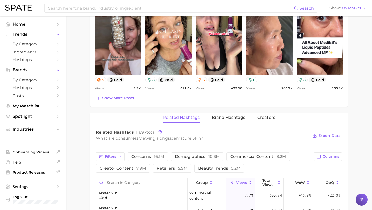
scroll to position [339, 0]
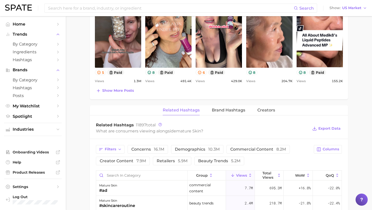
click at [222, 104] on div "mature skin Add to Watchlist Export Data Mature skin refers to skin that has go…" at bounding box center [219, 51] width 258 height 671
click at [222, 108] on span "Brand Hashtags" at bounding box center [228, 110] width 33 height 5
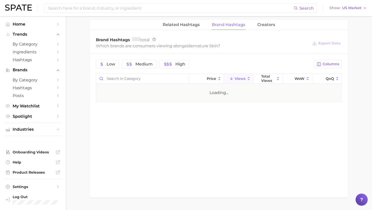
scroll to position [425, 0]
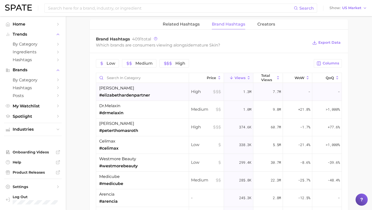
click at [167, 94] on div "[PERSON_NAME] #elizabethardenpartner" at bounding box center [142, 92] width 93 height 18
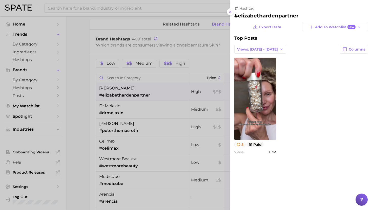
scroll to position [0, 0]
click at [167, 93] on div at bounding box center [186, 105] width 372 height 210
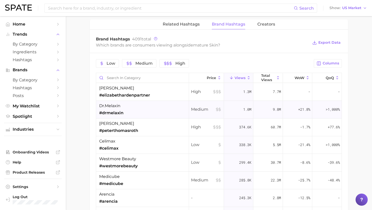
click at [167, 112] on div "dr.melaxin #drmelaxin" at bounding box center [142, 110] width 93 height 18
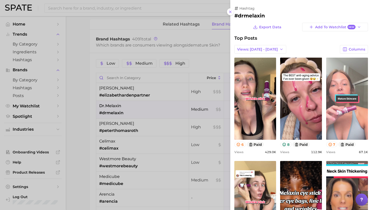
scroll to position [17, 0]
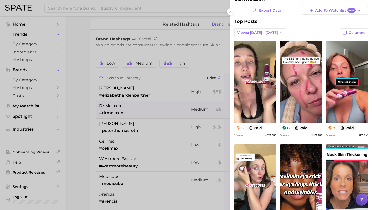
click at [117, 113] on div at bounding box center [186, 105] width 372 height 210
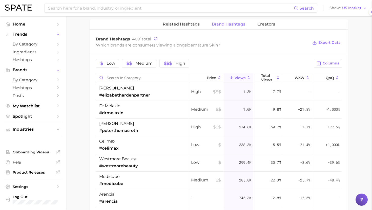
click at [119, 126] on span "[PERSON_NAME]" at bounding box center [116, 124] width 35 height 6
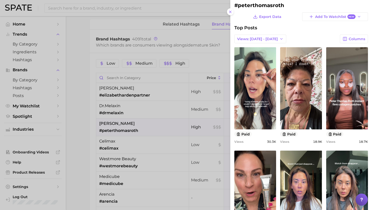
scroll to position [0, 0]
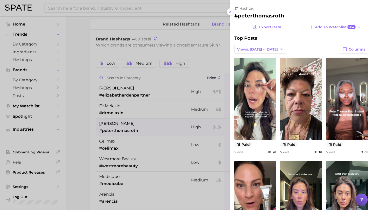
click at [157, 129] on div at bounding box center [186, 105] width 372 height 210
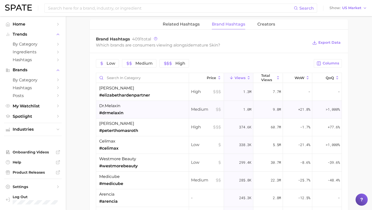
click at [157, 102] on div "dr.melaxin #drmelaxin" at bounding box center [142, 110] width 93 height 18
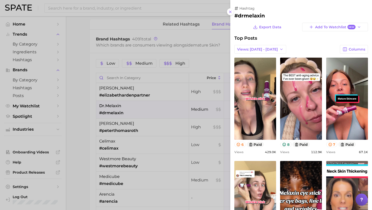
click at [157, 108] on div at bounding box center [186, 105] width 372 height 210
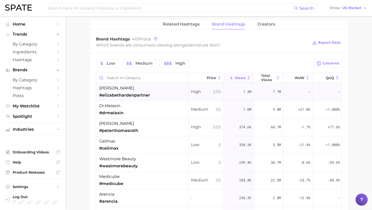
click at [158, 99] on div "[PERSON_NAME] #elizabethardenpartner" at bounding box center [142, 92] width 93 height 18
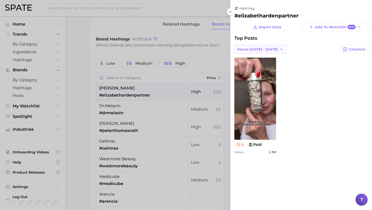
click at [274, 46] on button "Views: [DATE] - [DATE]" at bounding box center [260, 49] width 52 height 9
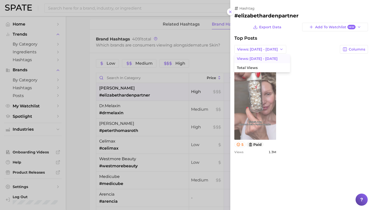
click at [265, 63] on button "Views: [DATE] - [DATE]" at bounding box center [262, 58] width 56 height 9
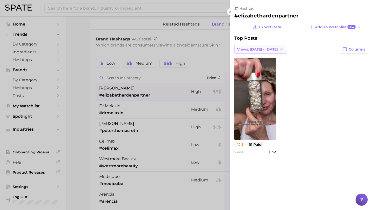
click at [268, 48] on span "Views: [DATE] - [DATE]" at bounding box center [257, 49] width 41 height 4
click at [262, 57] on span "Views: [DATE] - [DATE]" at bounding box center [257, 59] width 41 height 4
click at [138, 109] on div at bounding box center [186, 105] width 372 height 210
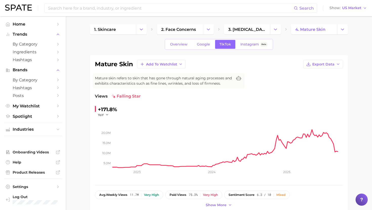
click at [203, 45] on span "Google" at bounding box center [203, 44] width 13 height 4
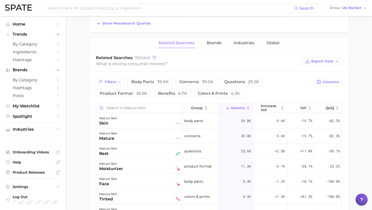
scroll to position [231, 0]
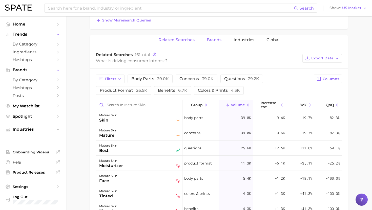
click at [217, 43] on button "Brands" at bounding box center [214, 40] width 15 height 10
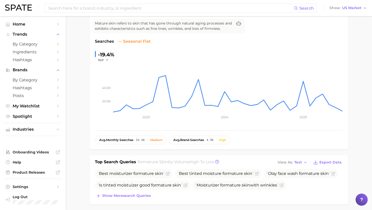
scroll to position [0, 0]
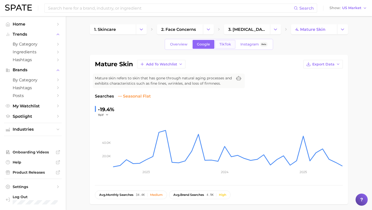
click at [230, 44] on span "TikTok" at bounding box center [225, 44] width 12 height 4
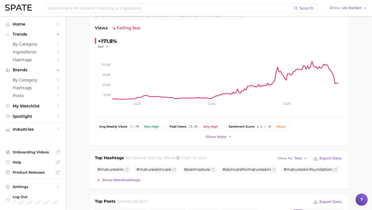
scroll to position [69, 0]
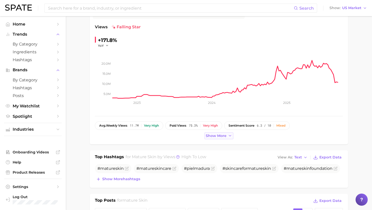
click at [214, 136] on span "Show more" at bounding box center [216, 136] width 21 height 4
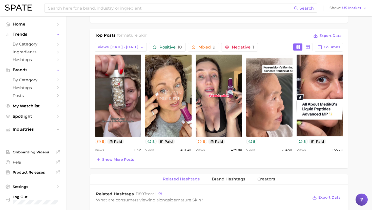
scroll to position [249, 0]
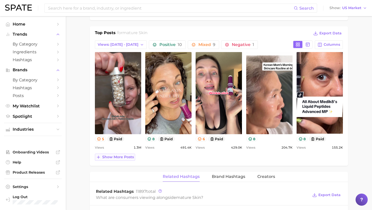
click at [132, 156] on span "Show more posts" at bounding box center [118, 157] width 32 height 4
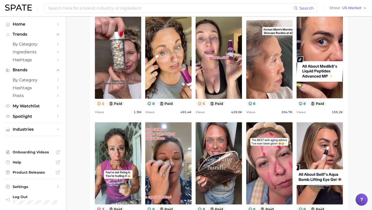
scroll to position [285, 0]
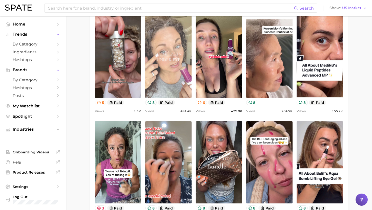
click at [174, 63] on link "view post on TikTok" at bounding box center [168, 57] width 46 height 82
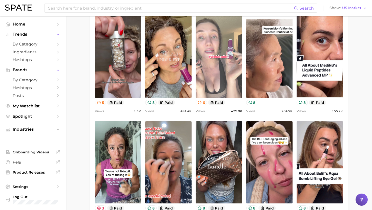
click at [230, 63] on link "view post on TikTok" at bounding box center [219, 57] width 46 height 82
